Goal: Find specific page/section: Find specific page/section

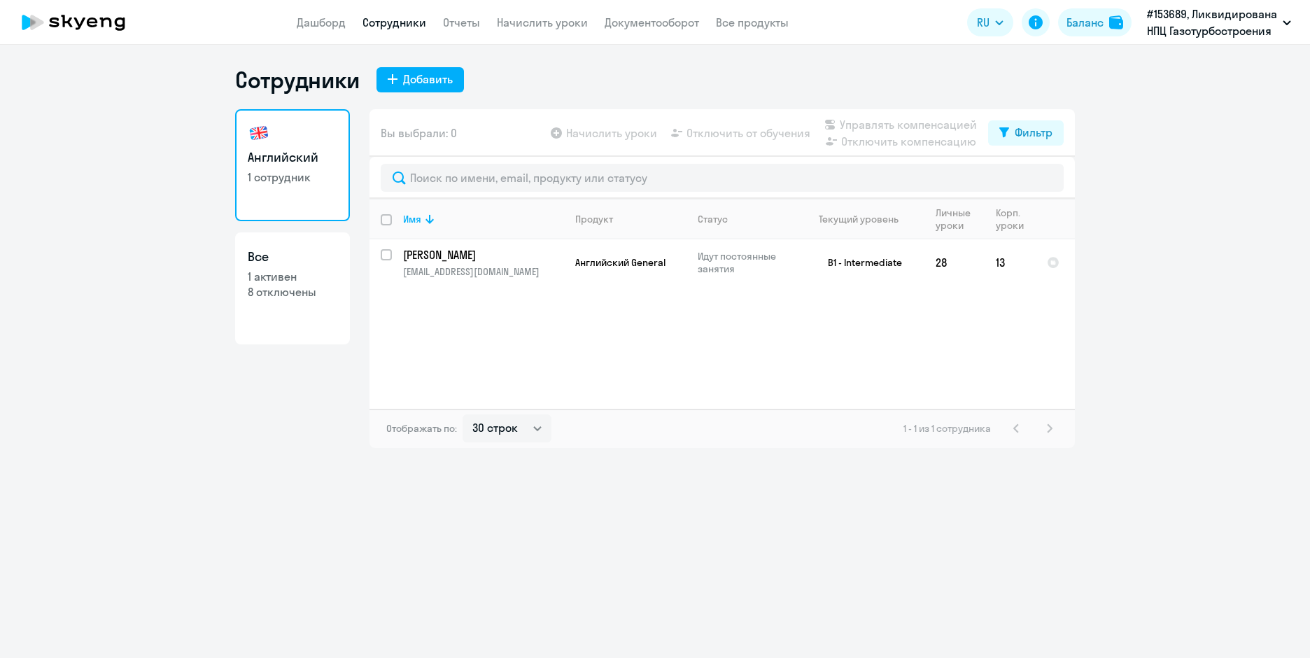
select select "30"
click at [653, 22] on link "Документооборот" at bounding box center [652, 22] width 94 height 14
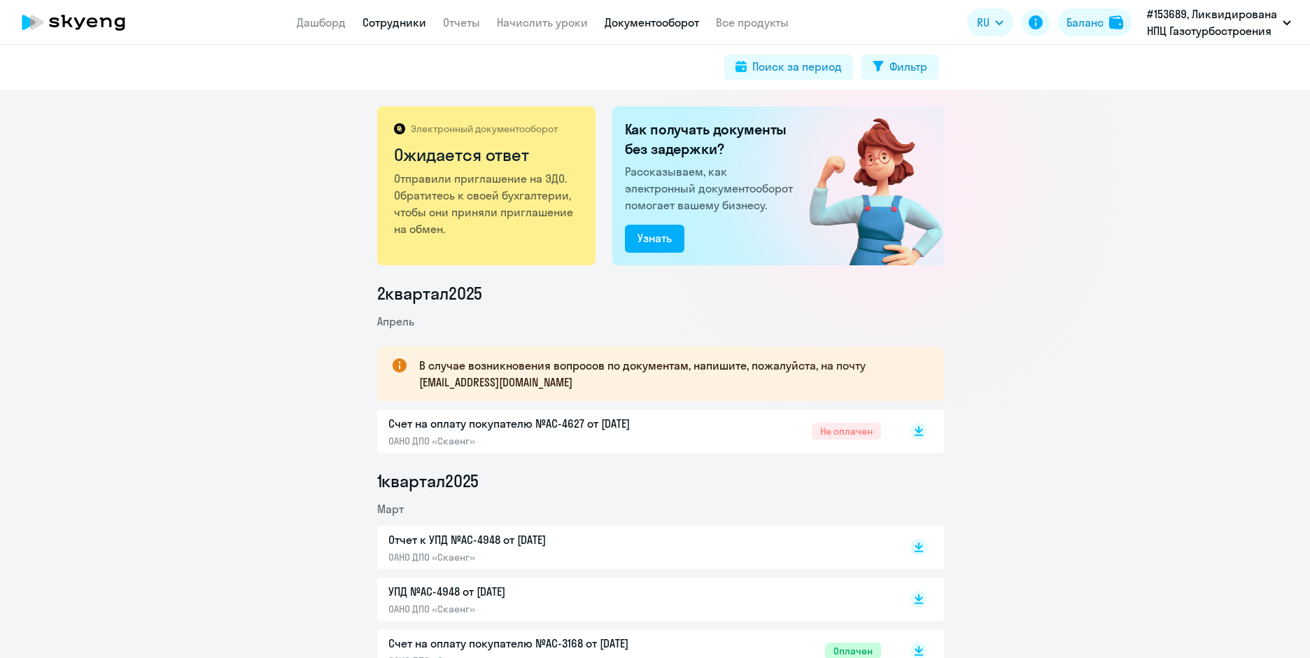
click at [383, 20] on link "Сотрудники" at bounding box center [395, 22] width 64 height 14
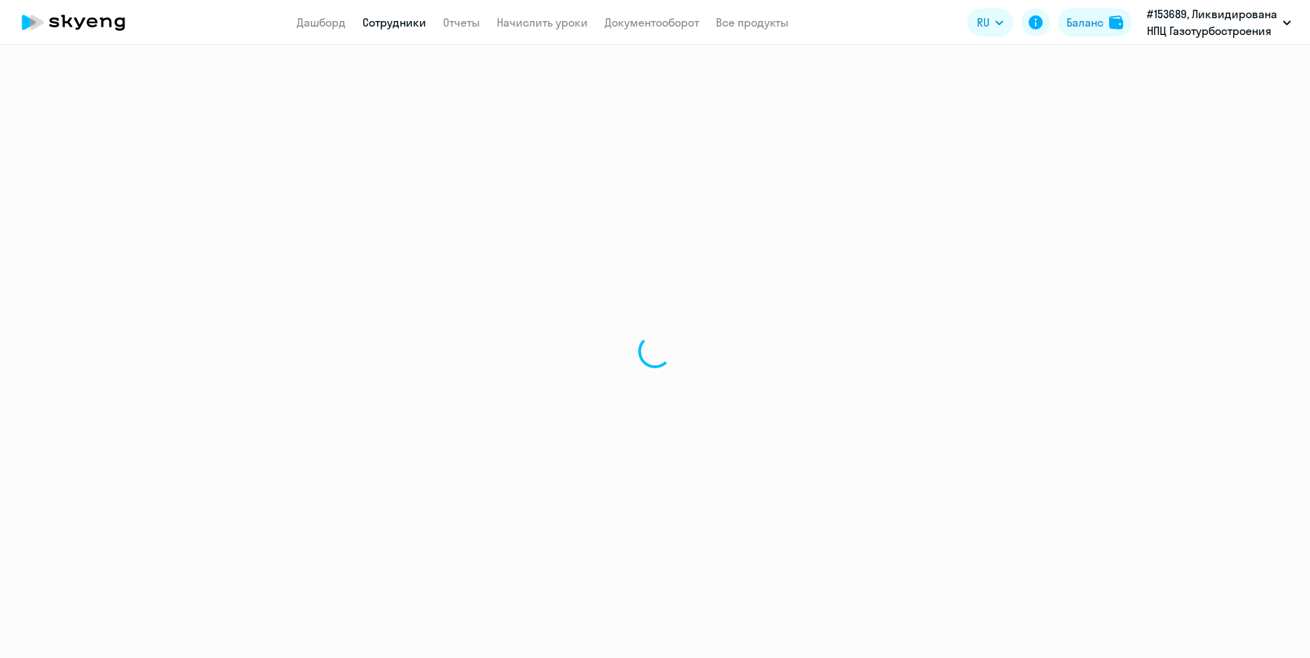
select select "30"
